Goal: Navigation & Orientation: Understand site structure

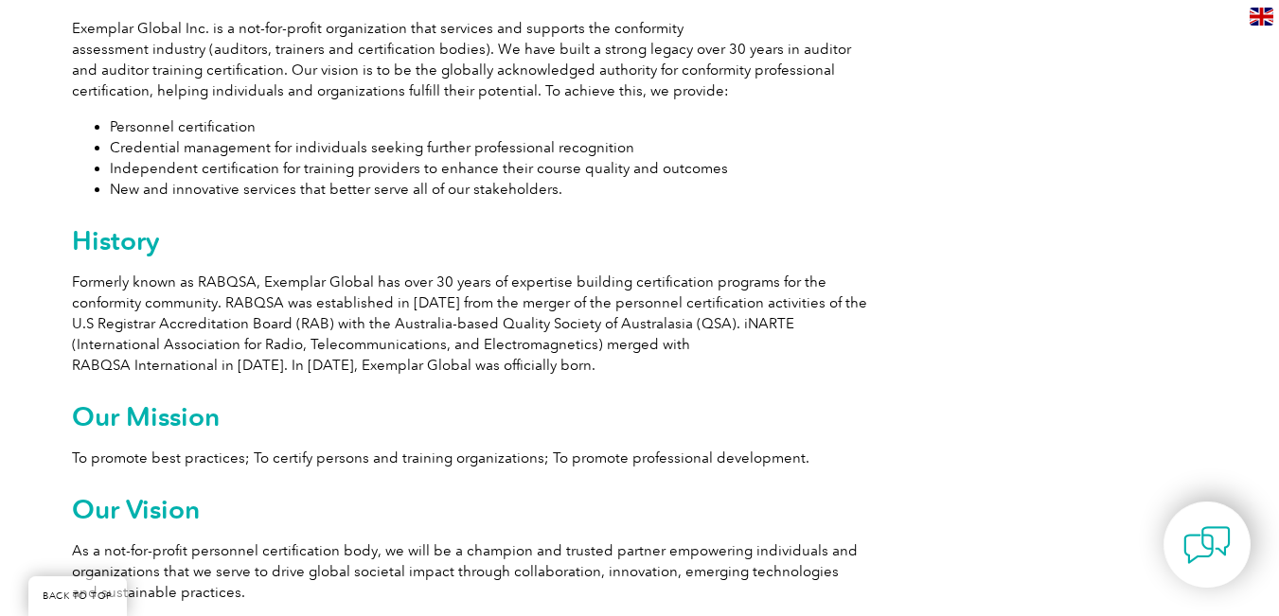
scroll to position [1170, 0]
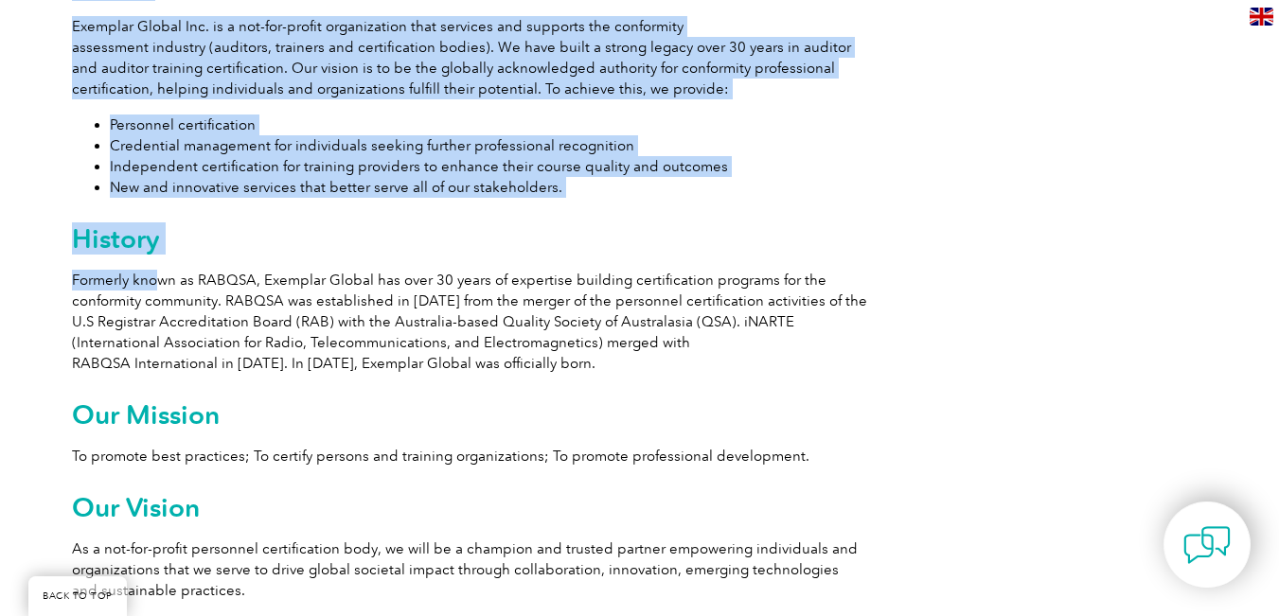
drag, startPoint x: 70, startPoint y: 283, endPoint x: 156, endPoint y: 280, distance: 86.2
click at [156, 280] on p "Formerly known as RABQSA, Exemplar Global has over 30 years of expertise buildi…" at bounding box center [469, 322] width 795 height 104
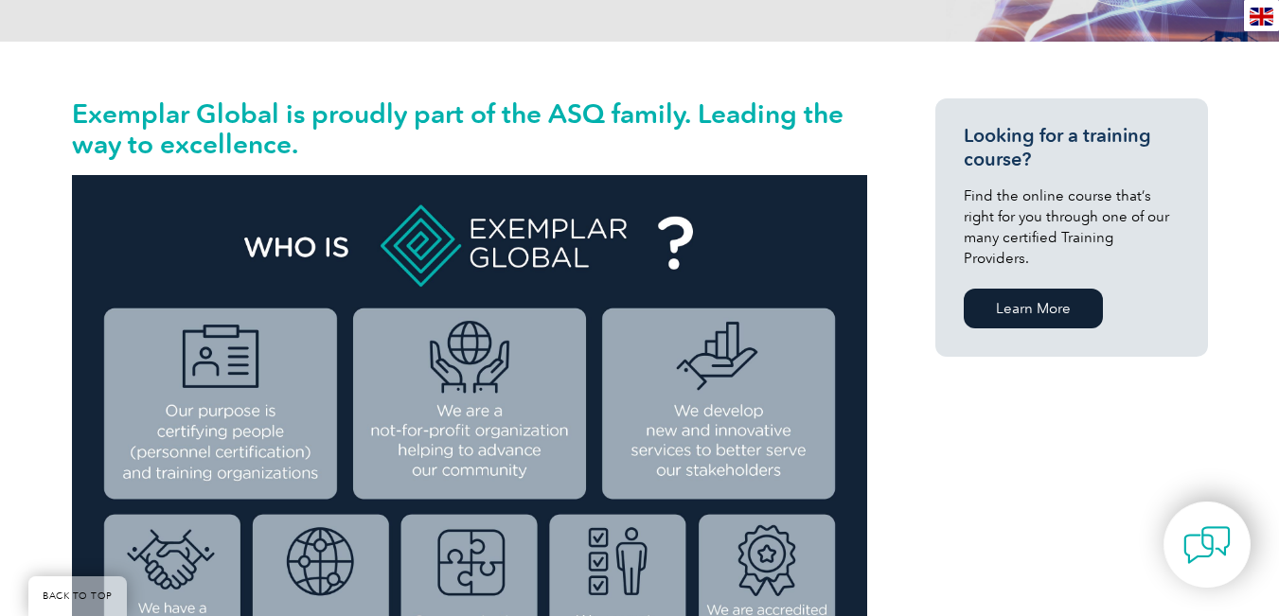
scroll to position [416, 0]
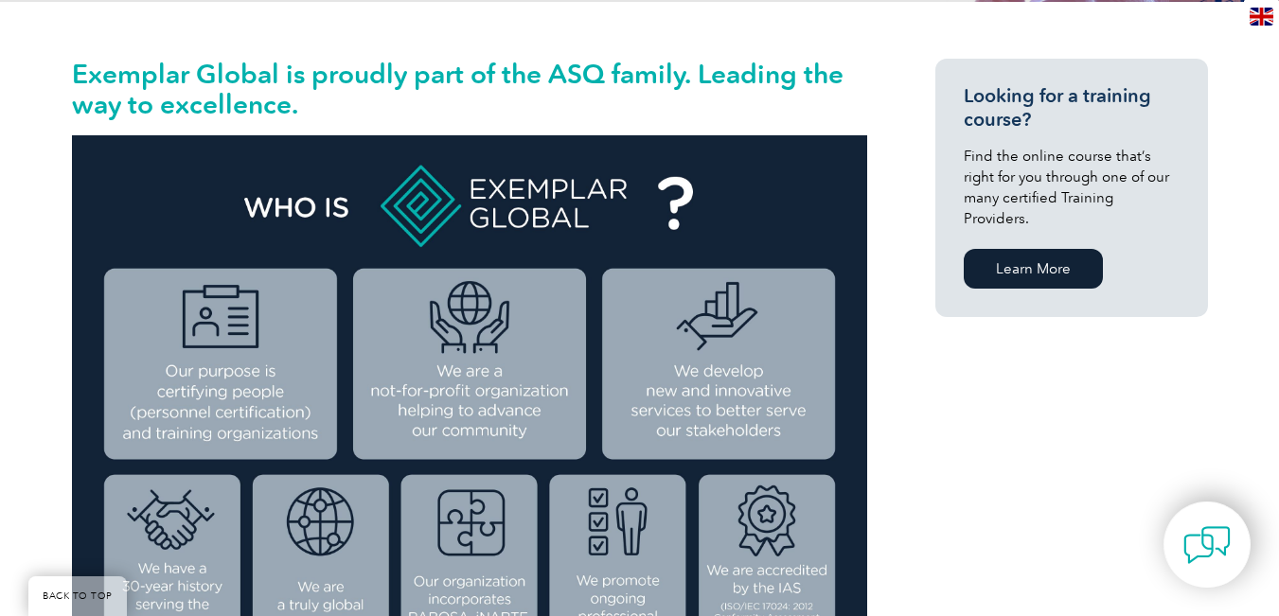
click at [239, 343] on img at bounding box center [469, 416] width 795 height 562
click at [242, 378] on img at bounding box center [469, 416] width 795 height 562
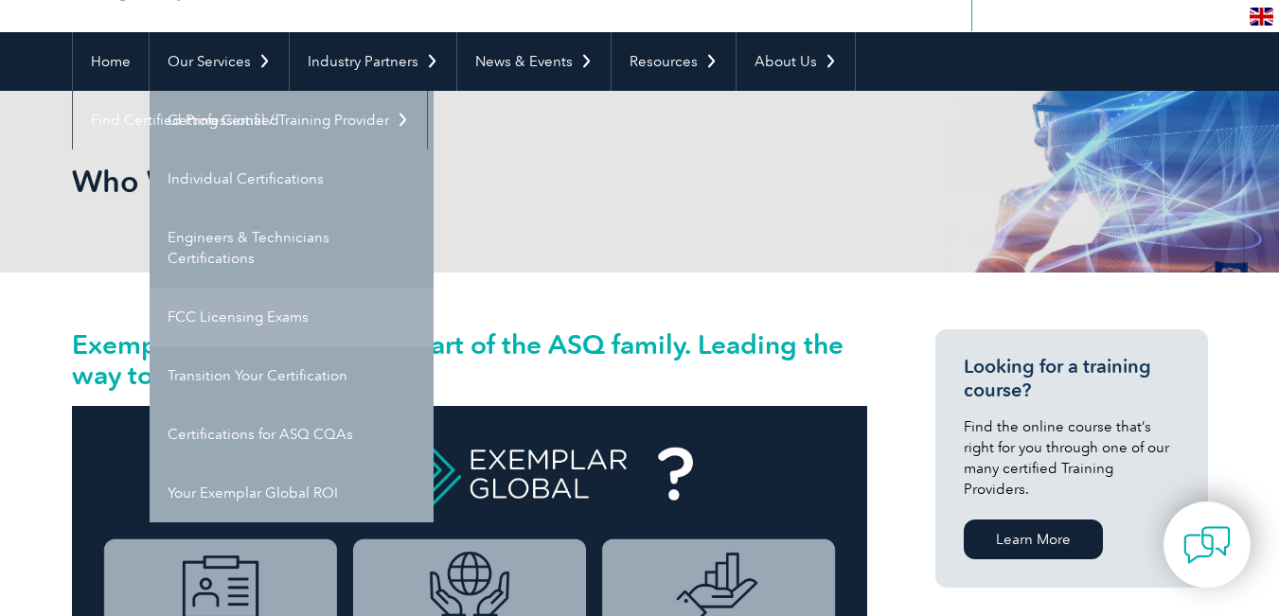
scroll to position [0, 0]
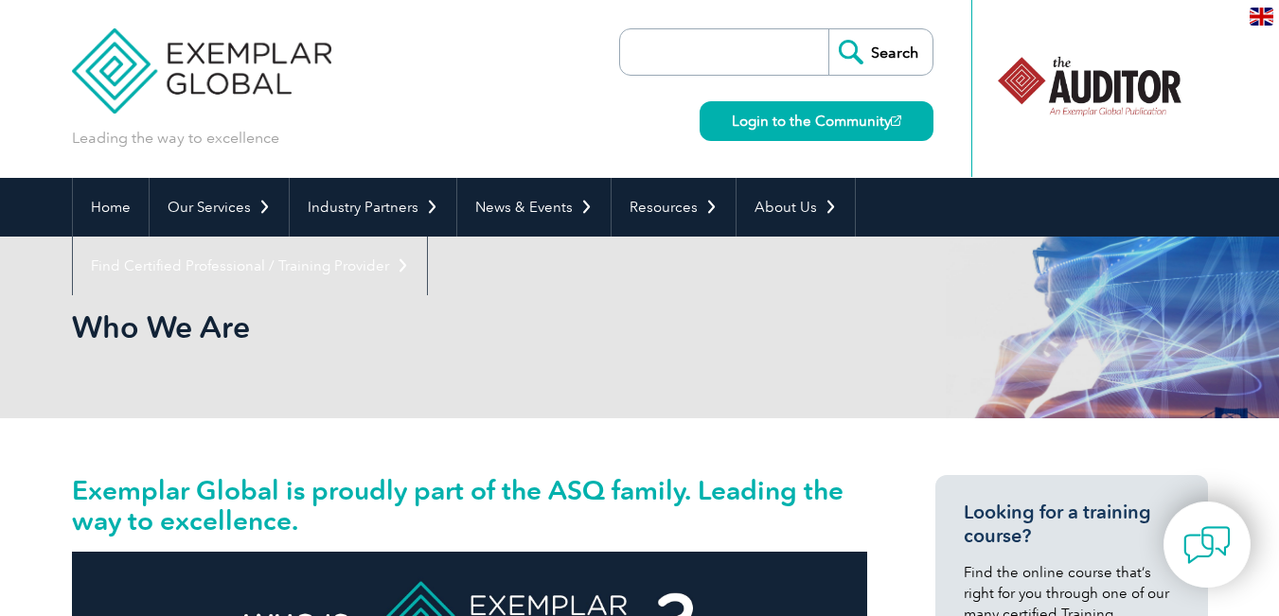
click at [1268, 13] on img at bounding box center [1261, 17] width 24 height 18
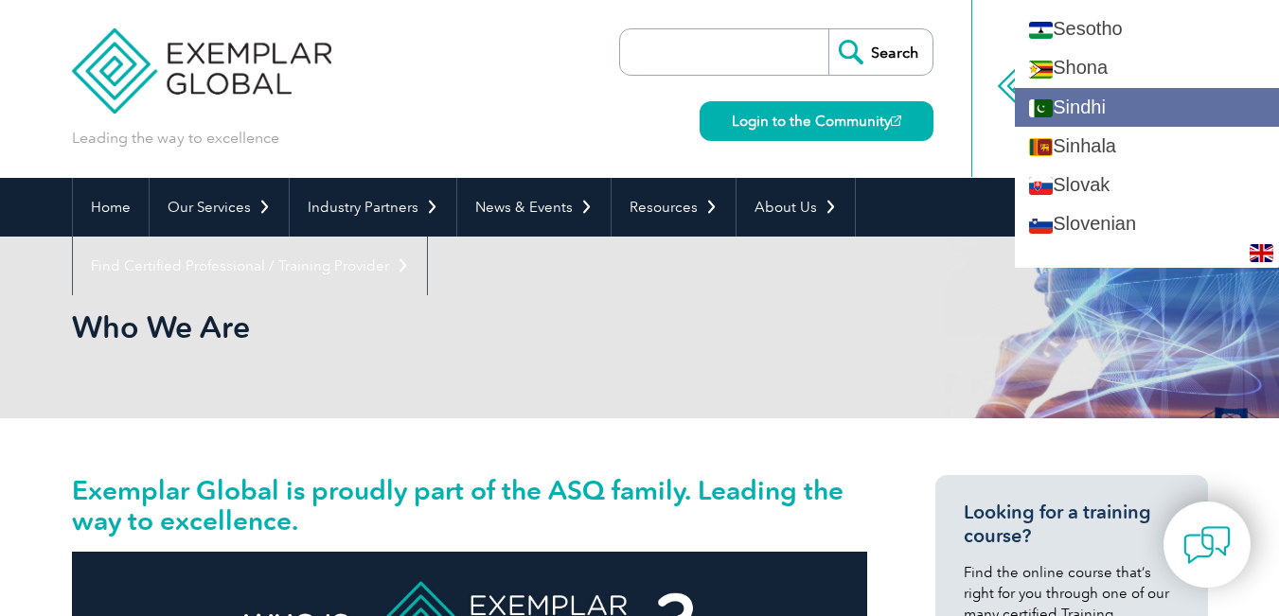
scroll to position [3025, 0]
click at [1123, 113] on link "Sindhi" at bounding box center [1147, 106] width 264 height 39
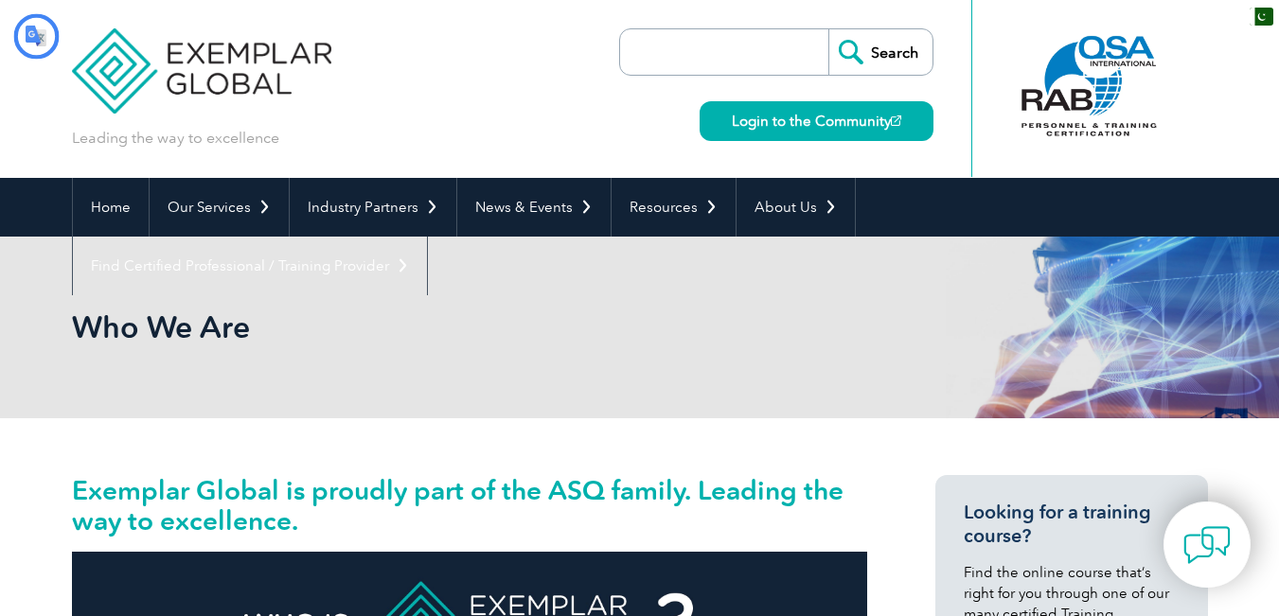
scroll to position [0, 0]
type input "ڳولا"
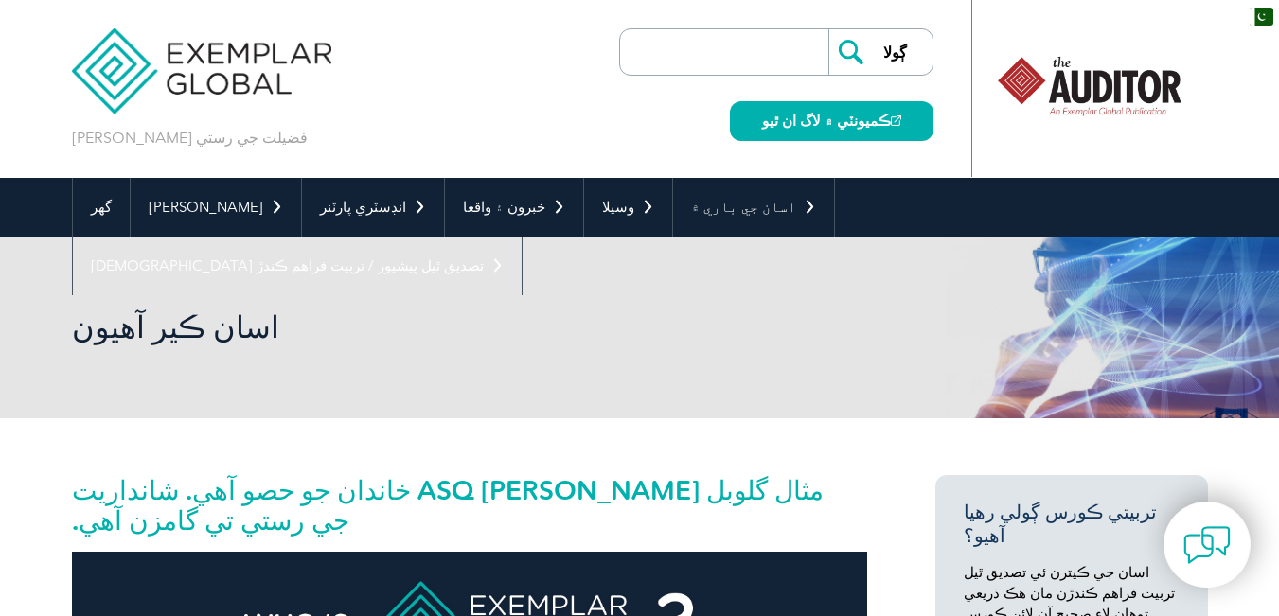
click at [1258, 17] on img at bounding box center [1261, 17] width 24 height 18
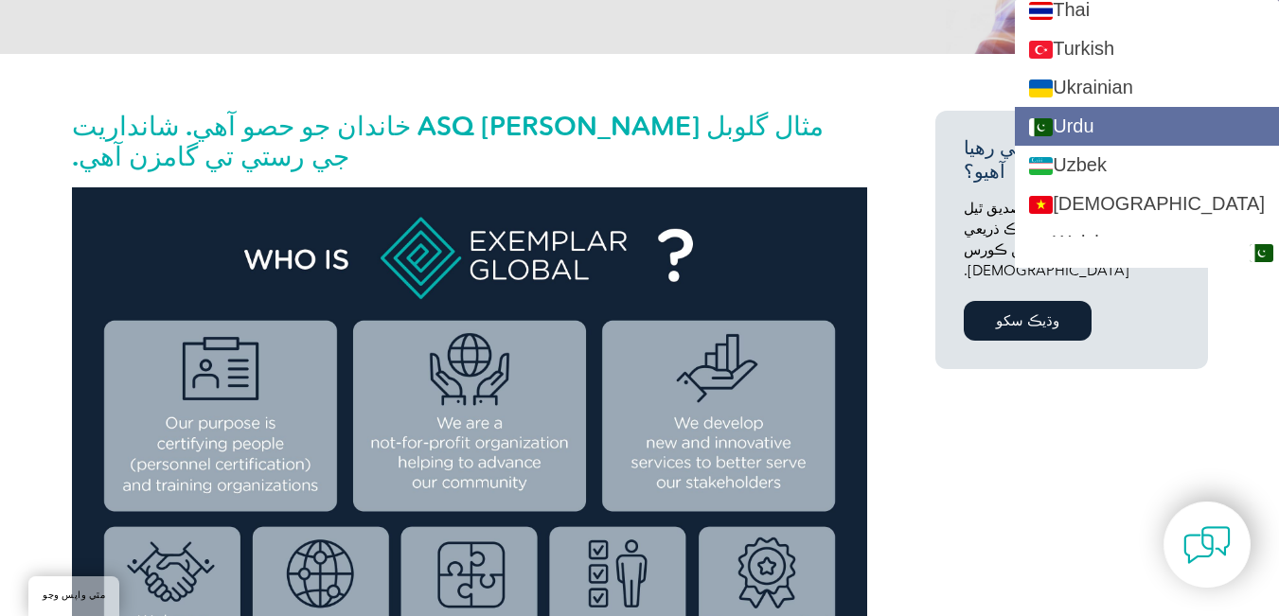
scroll to position [3589, 0]
click at [1180, 138] on link "Urdu" at bounding box center [1147, 125] width 264 height 39
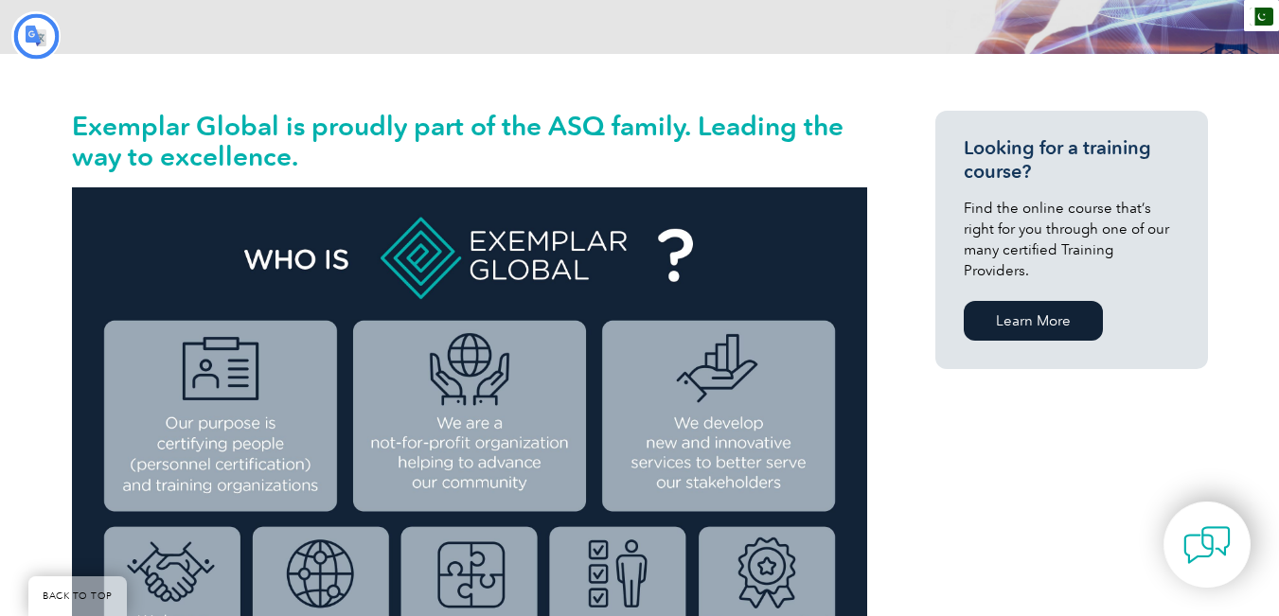
type input "تلاش کریں۔"
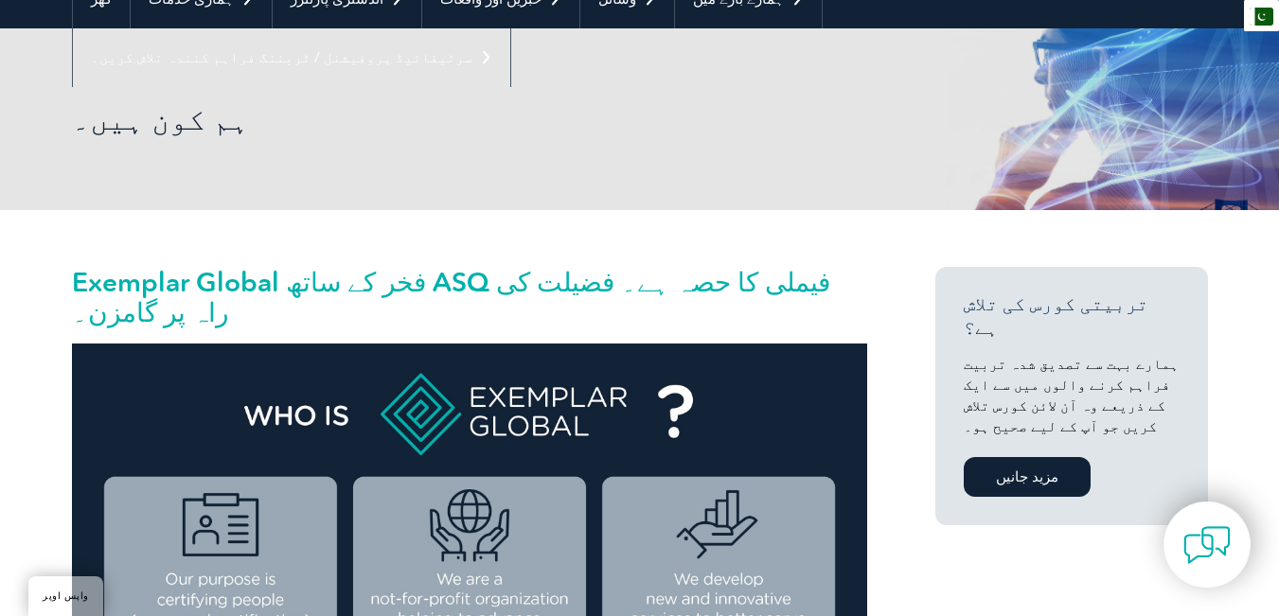
scroll to position [0, 0]
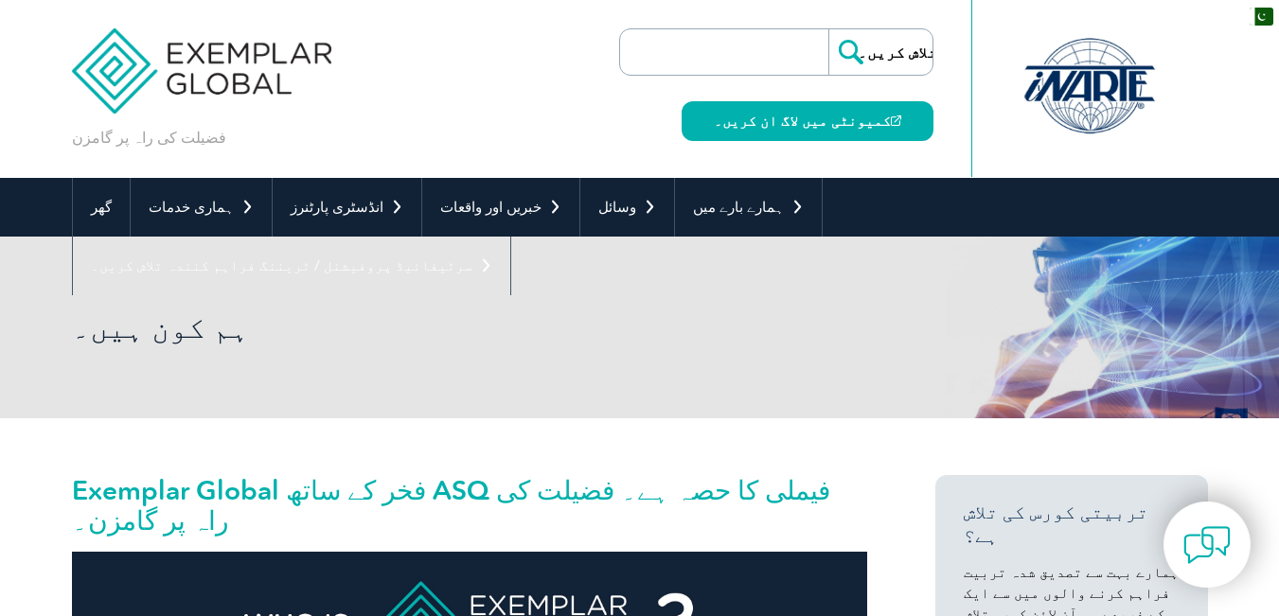
click at [1262, 27] on div "ur" at bounding box center [1261, 15] width 35 height 31
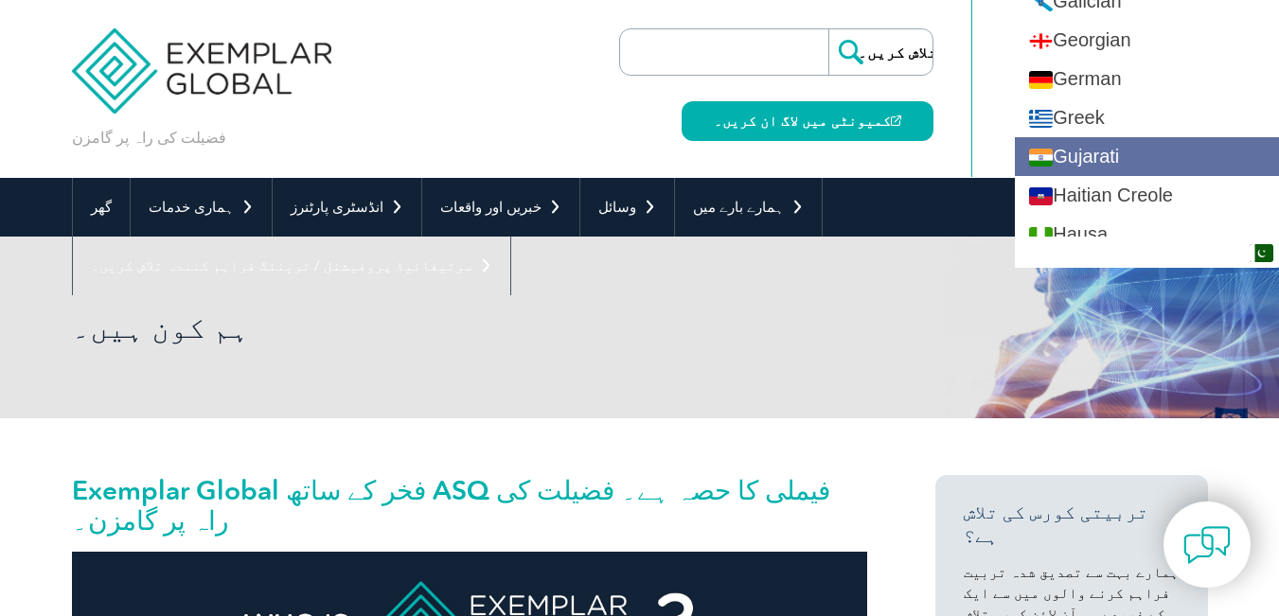
scroll to position [1108, 0]
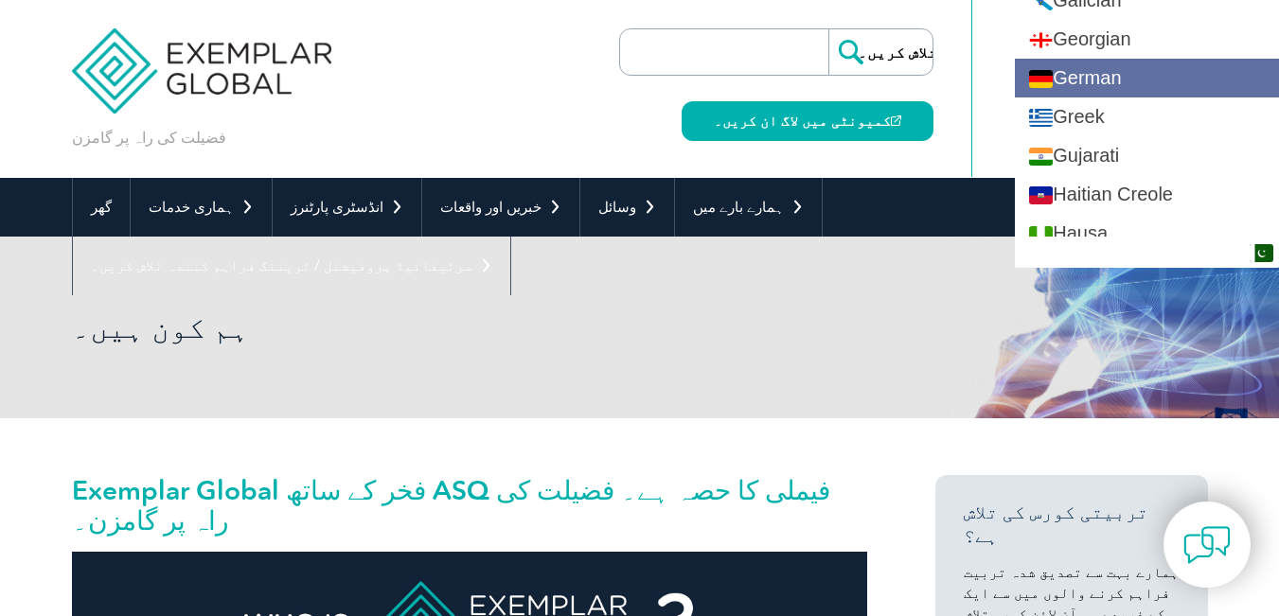
click at [1149, 75] on link "German" at bounding box center [1147, 78] width 264 height 39
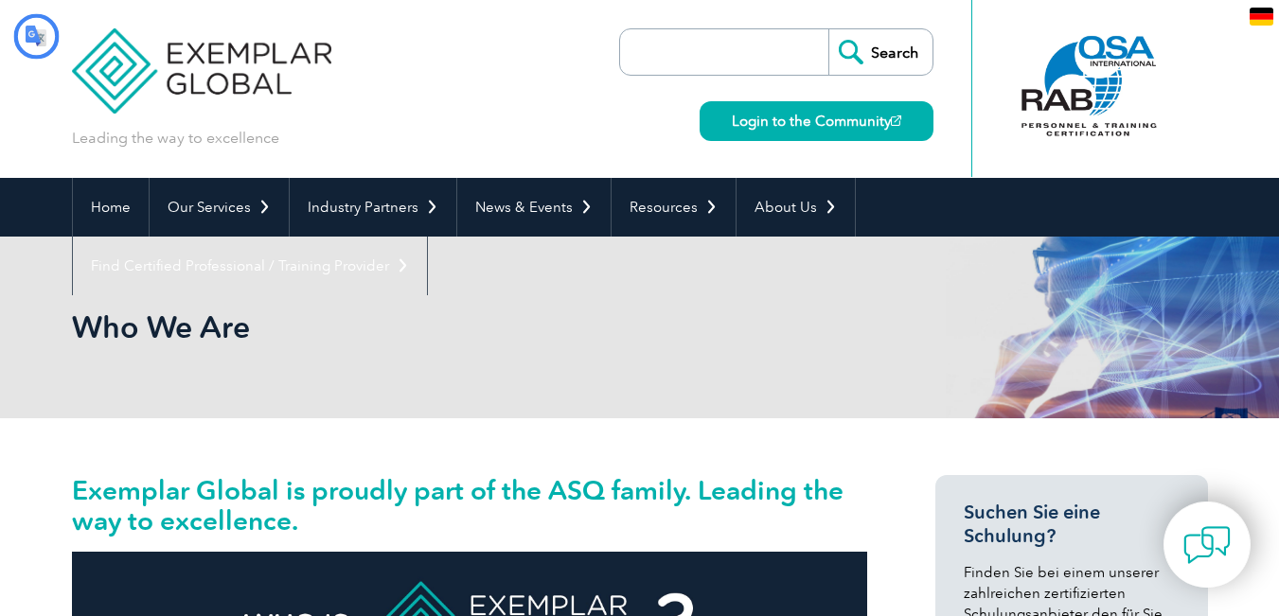
type input "Suchen"
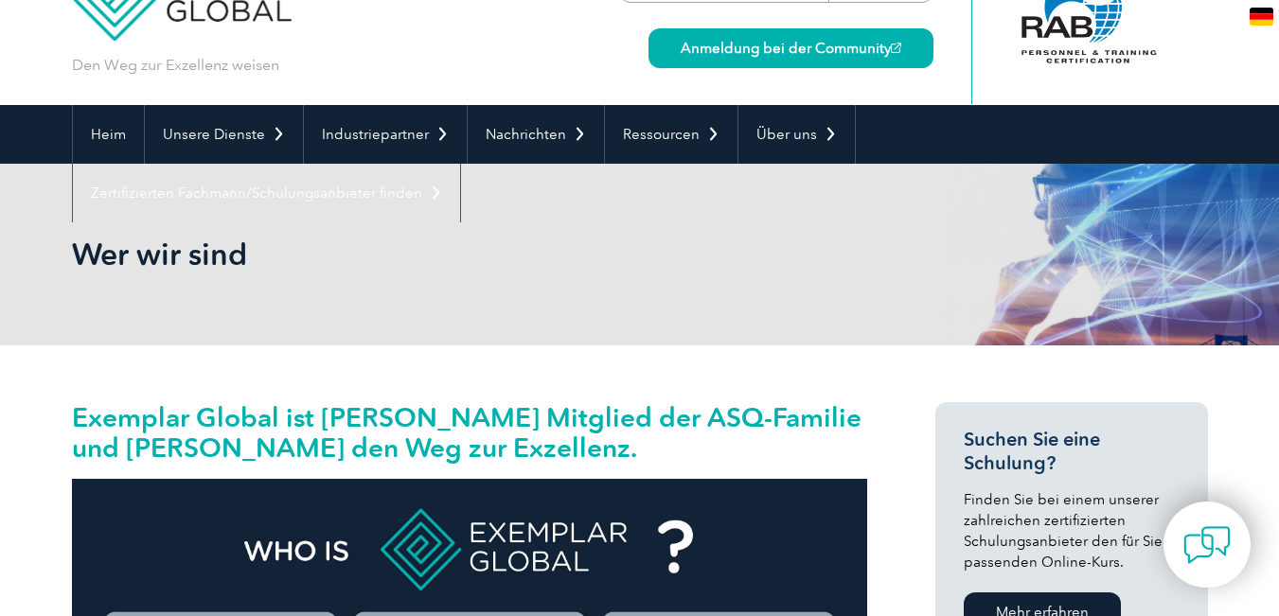
scroll to position [80, 0]
